Goal: Task Accomplishment & Management: Manage account settings

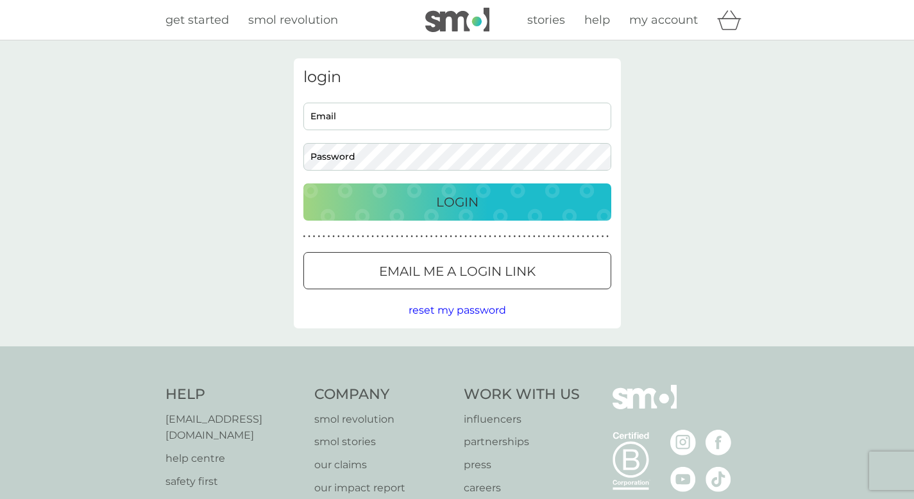
click at [0, 0] on div "Preferences Decline Accept" at bounding box center [0, 0] width 0 height 0
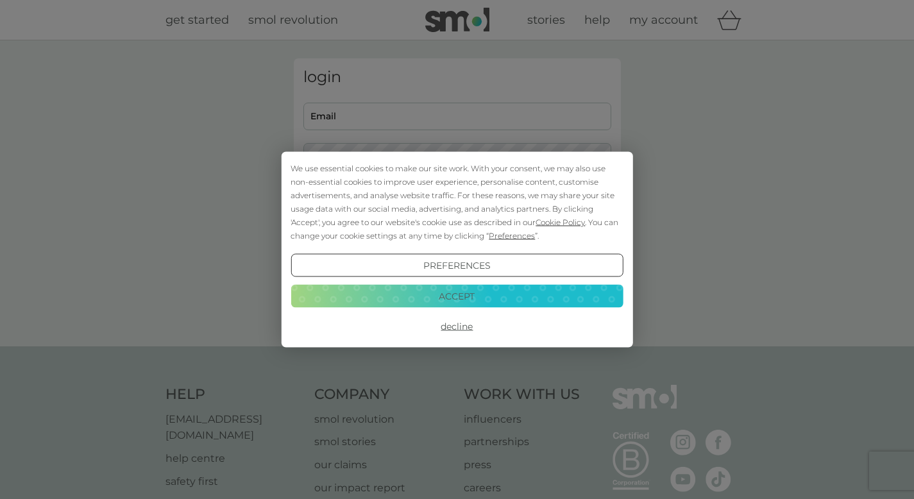
click at [500, 287] on button "Accept" at bounding box center [457, 295] width 332 height 23
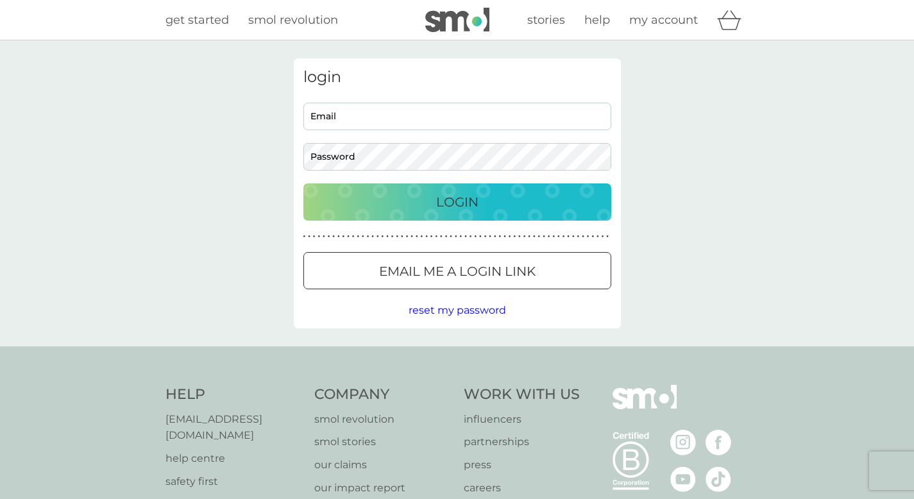
click at [466, 113] on input "Email" at bounding box center [457, 117] width 308 height 28
type input "helen.lavin@hotmail.co.uk"
click at [442, 199] on p "Login" at bounding box center [457, 202] width 42 height 21
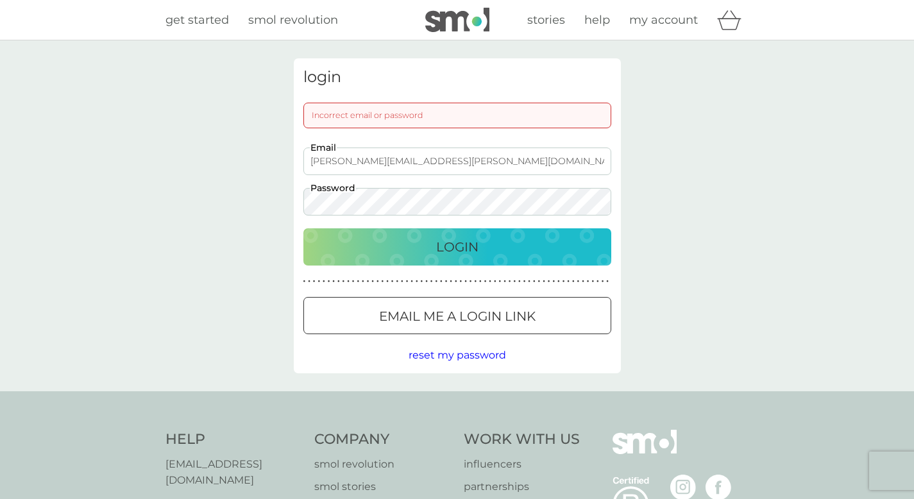
click at [435, 237] on div "Login" at bounding box center [457, 247] width 282 height 21
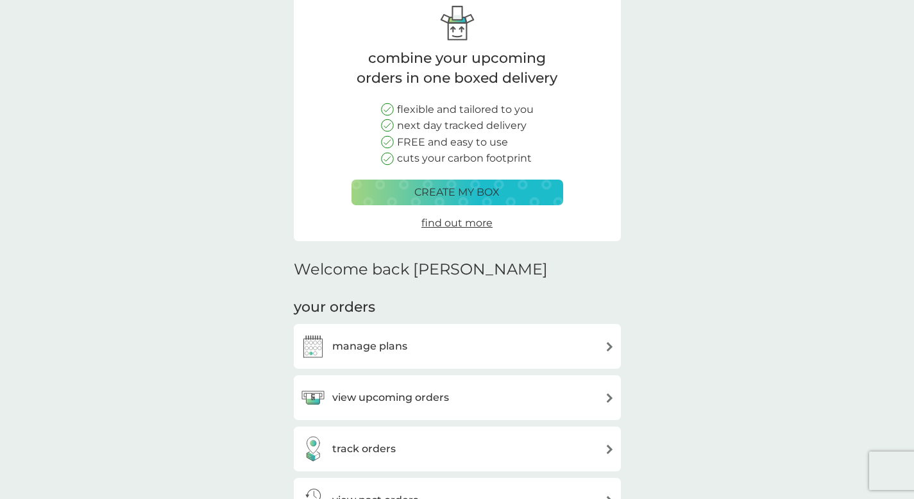
scroll to position [243, 0]
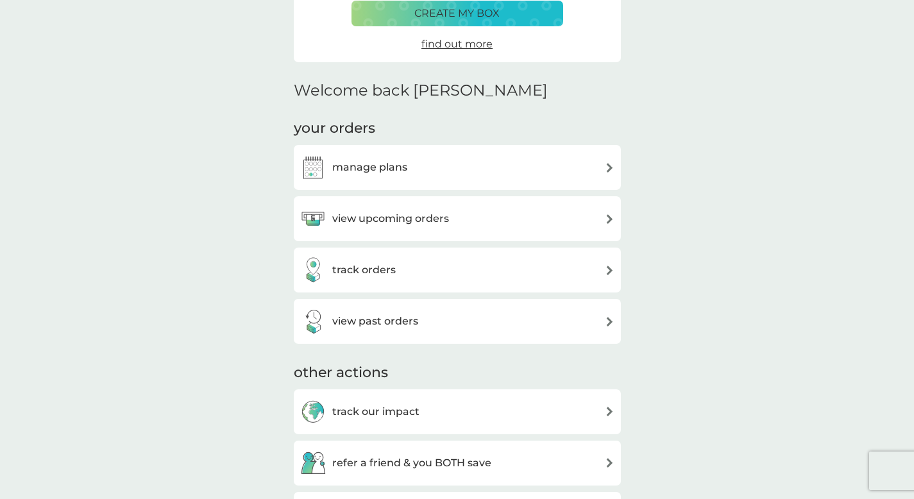
click at [565, 176] on div "manage plans" at bounding box center [457, 168] width 314 height 26
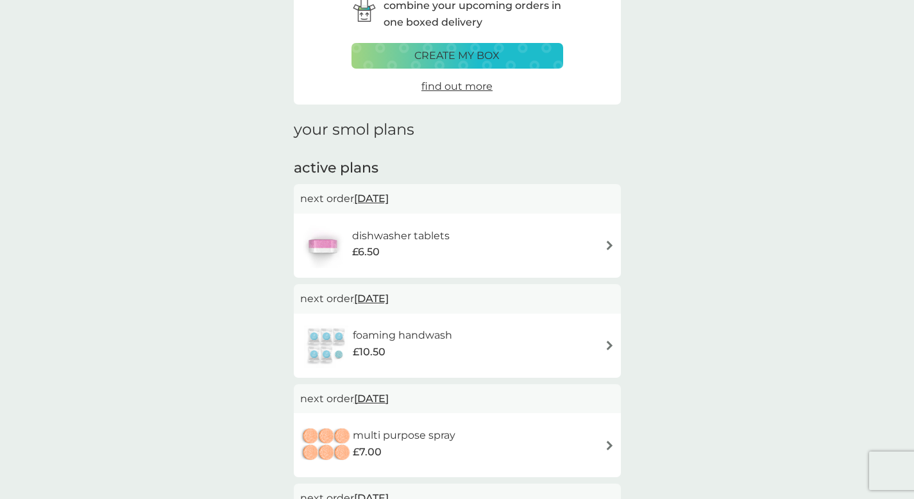
scroll to position [225, 0]
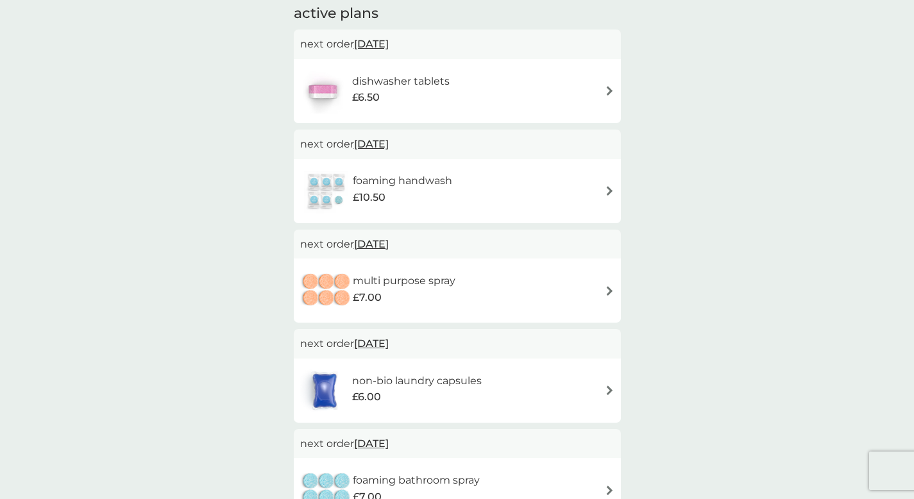
click at [579, 198] on div "foaming handwash £10.50" at bounding box center [457, 191] width 314 height 45
